Goal: Find specific page/section: Find specific page/section

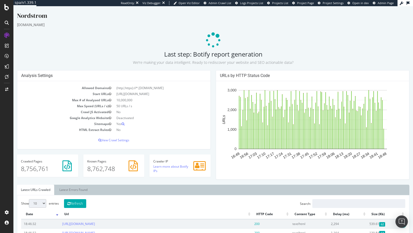
scroll to position [84, 0]
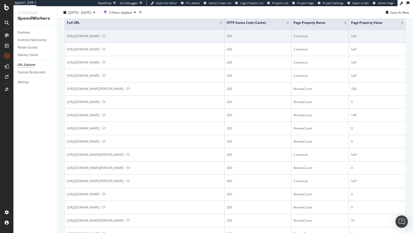
scroll to position [111, 0]
